Goal: Find specific page/section: Find specific page/section

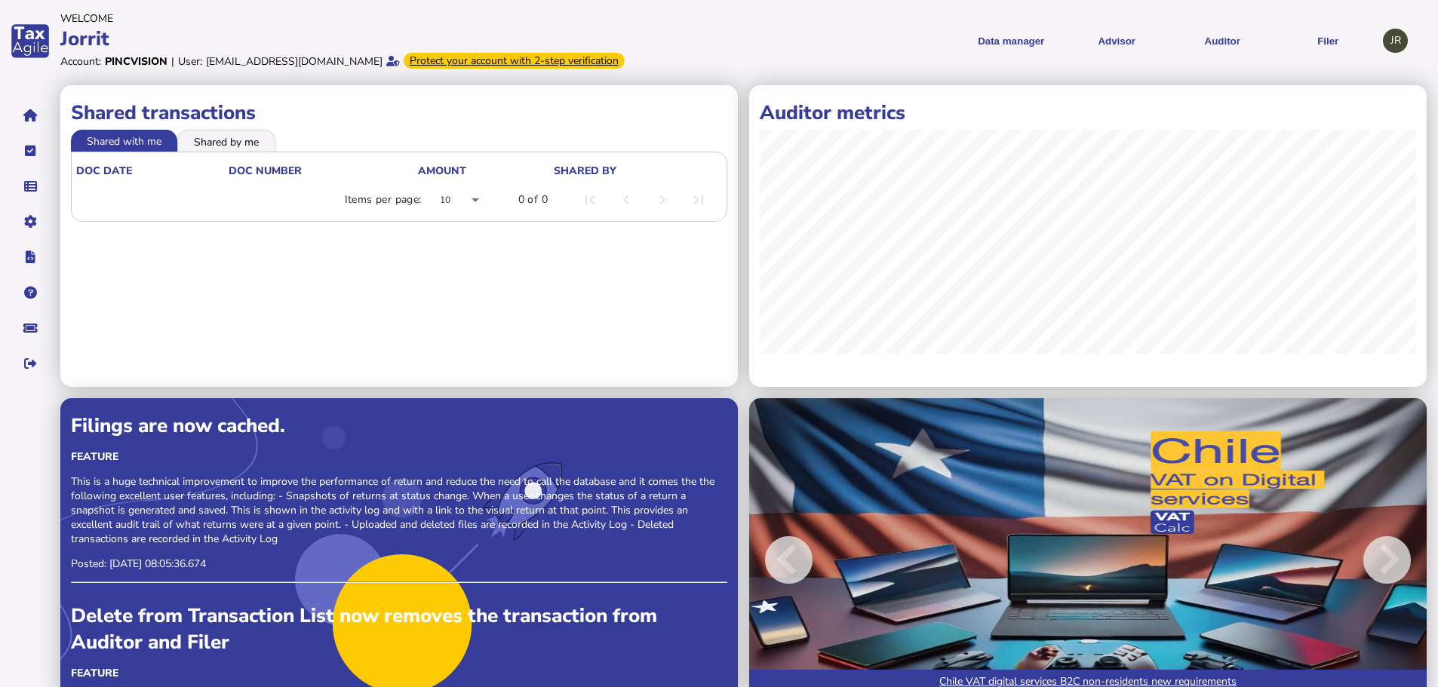
drag, startPoint x: 75, startPoint y: 239, endPoint x: 226, endPoint y: 240, distance: 150.9
click at [0, 0] on link "Companies" at bounding box center [0, 0] width 0 height 0
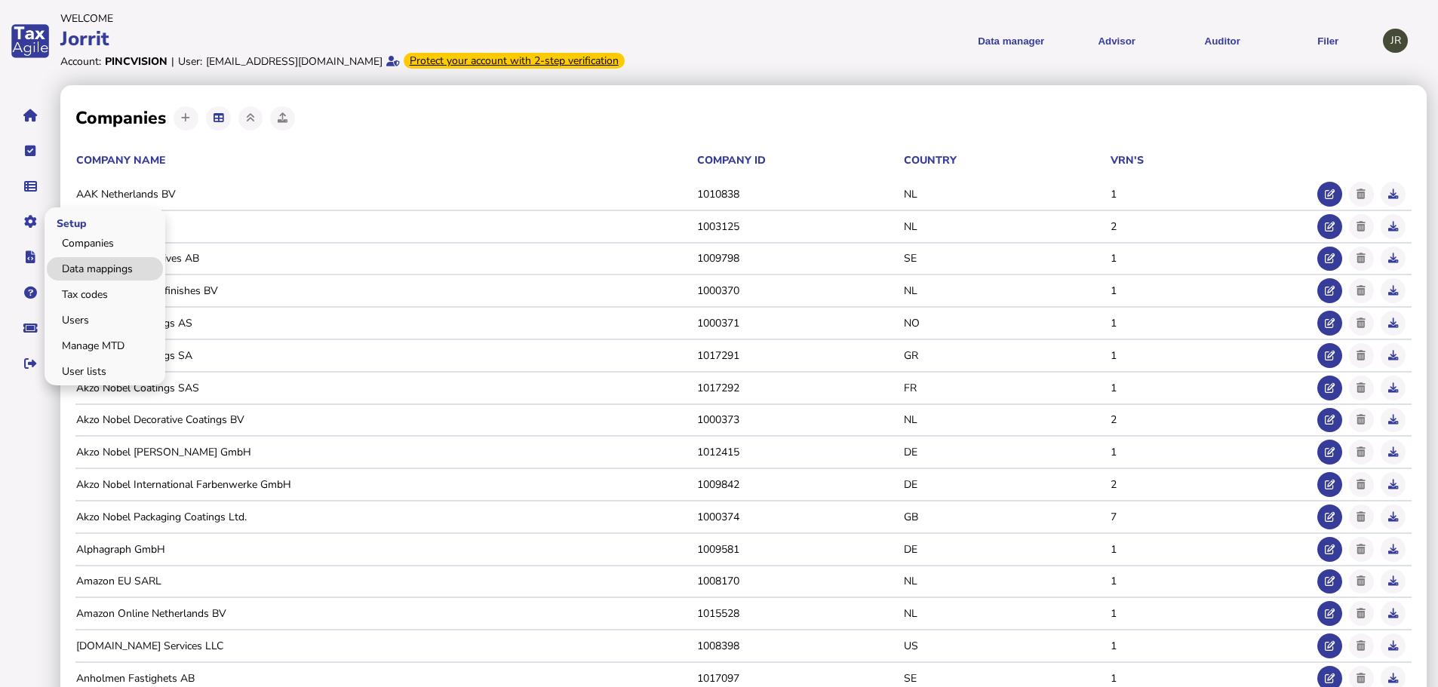
click at [107, 274] on link "Data mappings" at bounding box center [105, 268] width 116 height 23
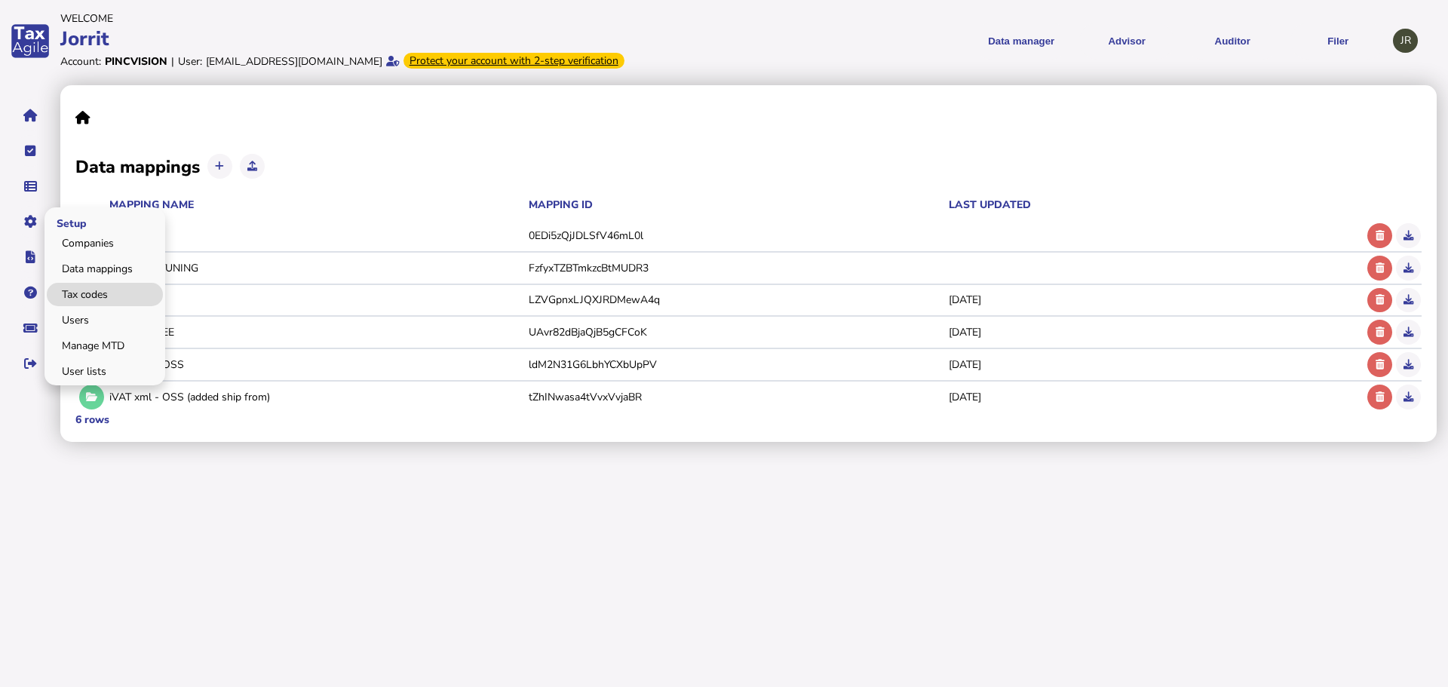
click at [94, 299] on link "Tax codes" at bounding box center [105, 294] width 116 height 23
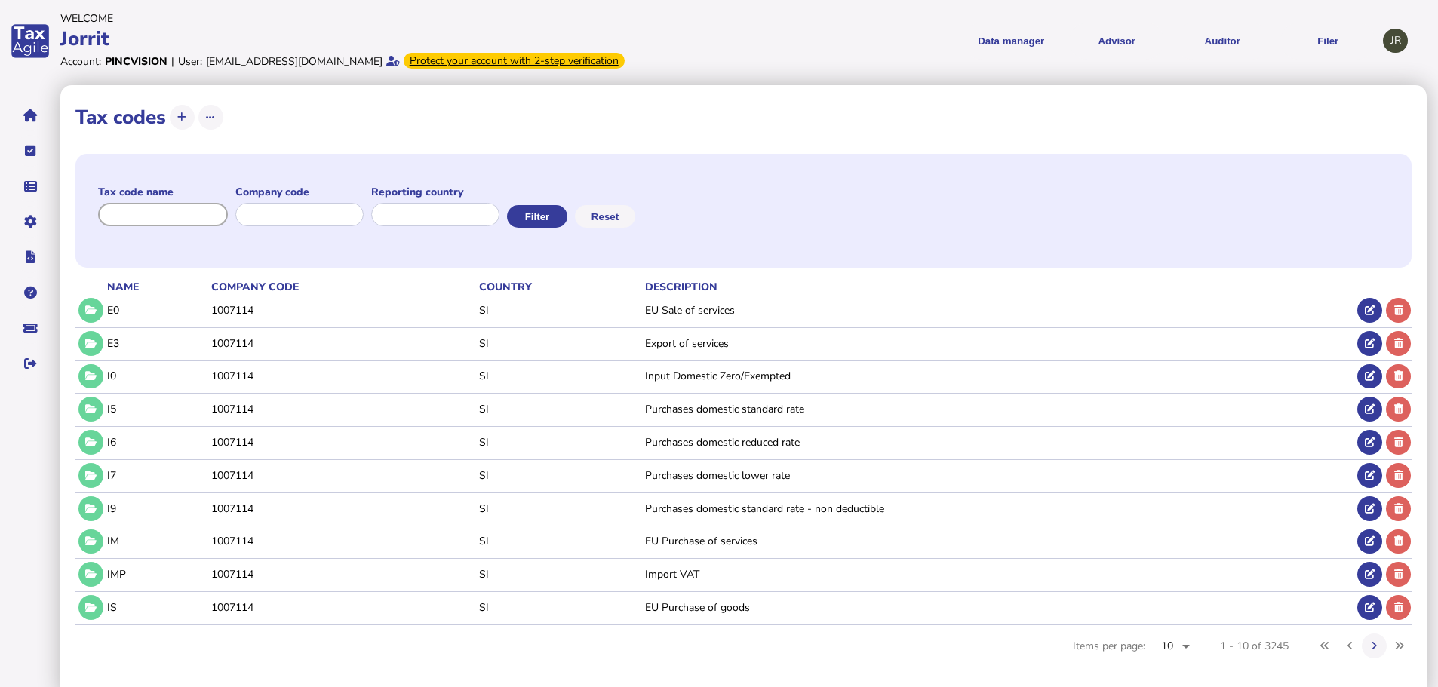
click at [199, 214] on input "input" at bounding box center [163, 214] width 130 height 23
click at [281, 213] on input "input" at bounding box center [299, 214] width 130 height 23
click at [453, 216] on input "input" at bounding box center [435, 214] width 130 height 23
click at [207, 118] on icon at bounding box center [210, 117] width 9 height 10
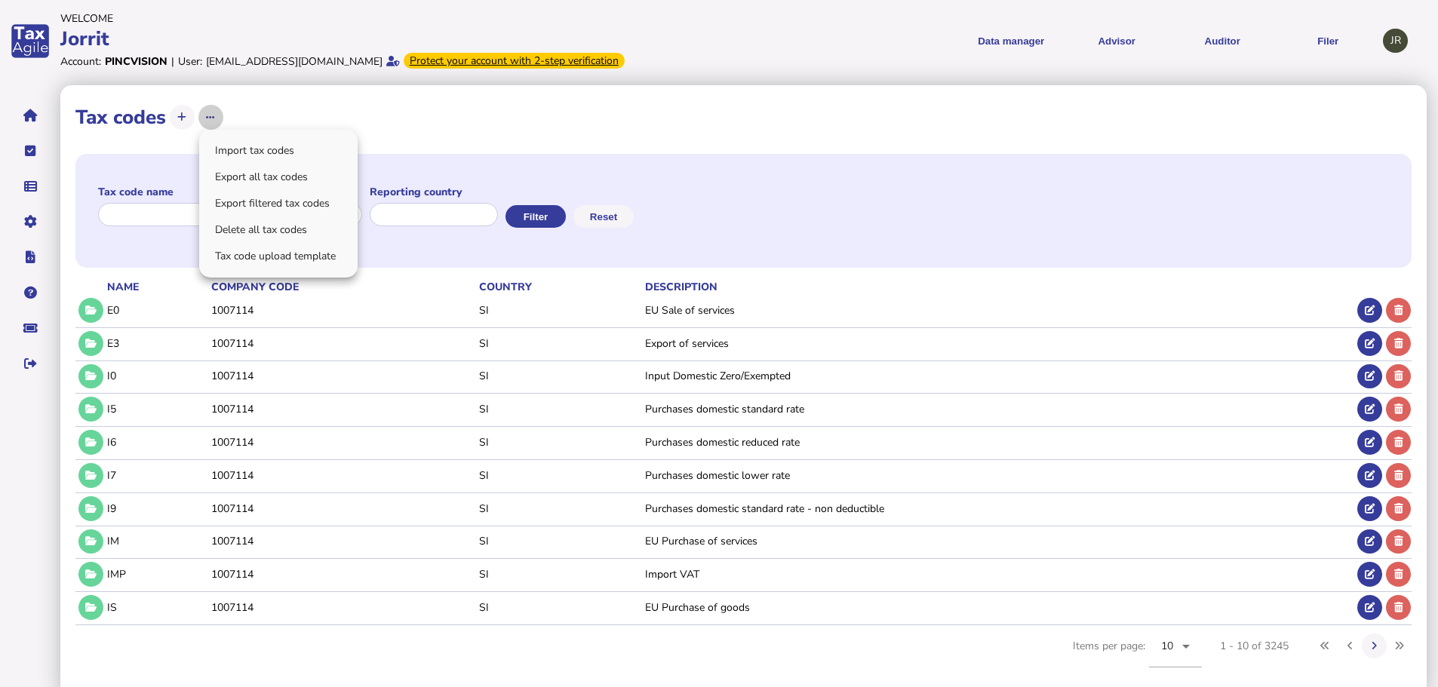
click at [207, 118] on div at bounding box center [719, 343] width 1438 height 687
